Goal: Transaction & Acquisition: Purchase product/service

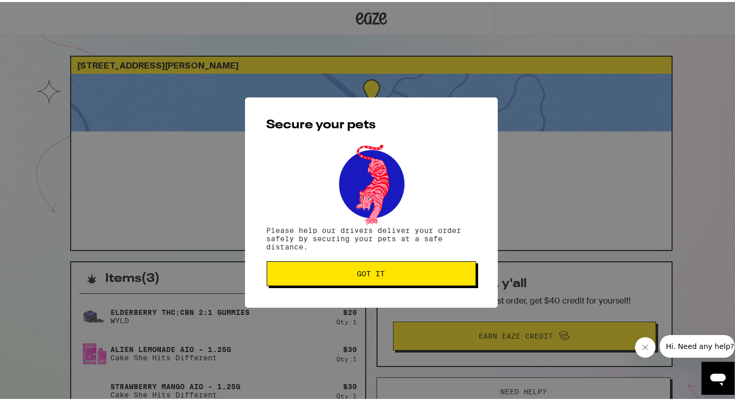
click at [358, 276] on span "Got it" at bounding box center [372, 271] width 28 height 7
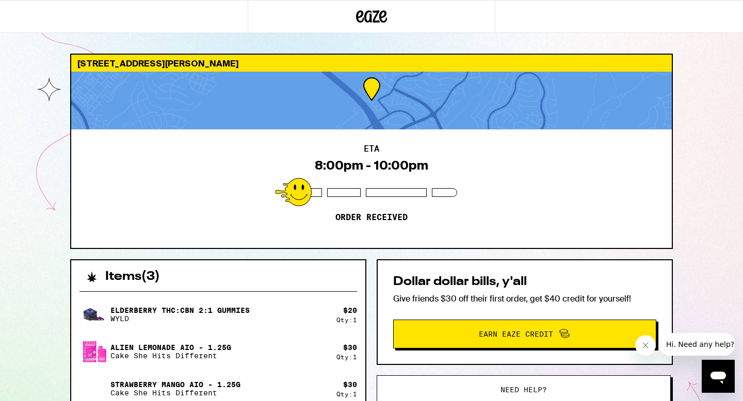
click at [644, 345] on icon "Close message from company" at bounding box center [645, 346] width 8 height 8
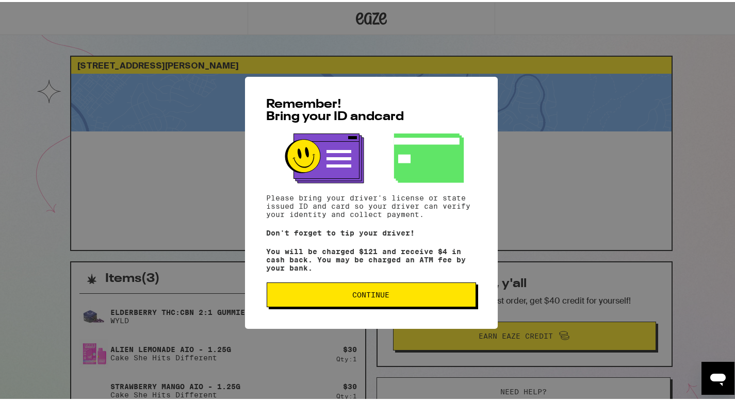
click at [358, 289] on button "Continue" at bounding box center [371, 293] width 209 height 25
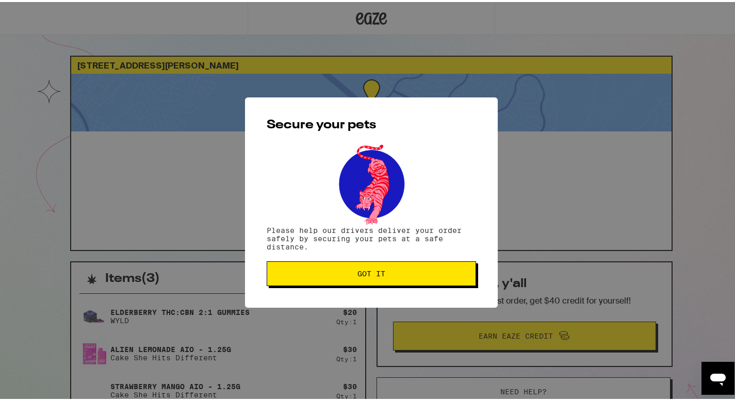
click at [358, 271] on span "Got it" at bounding box center [372, 271] width 28 height 7
